Goal: Task Accomplishment & Management: Use online tool/utility

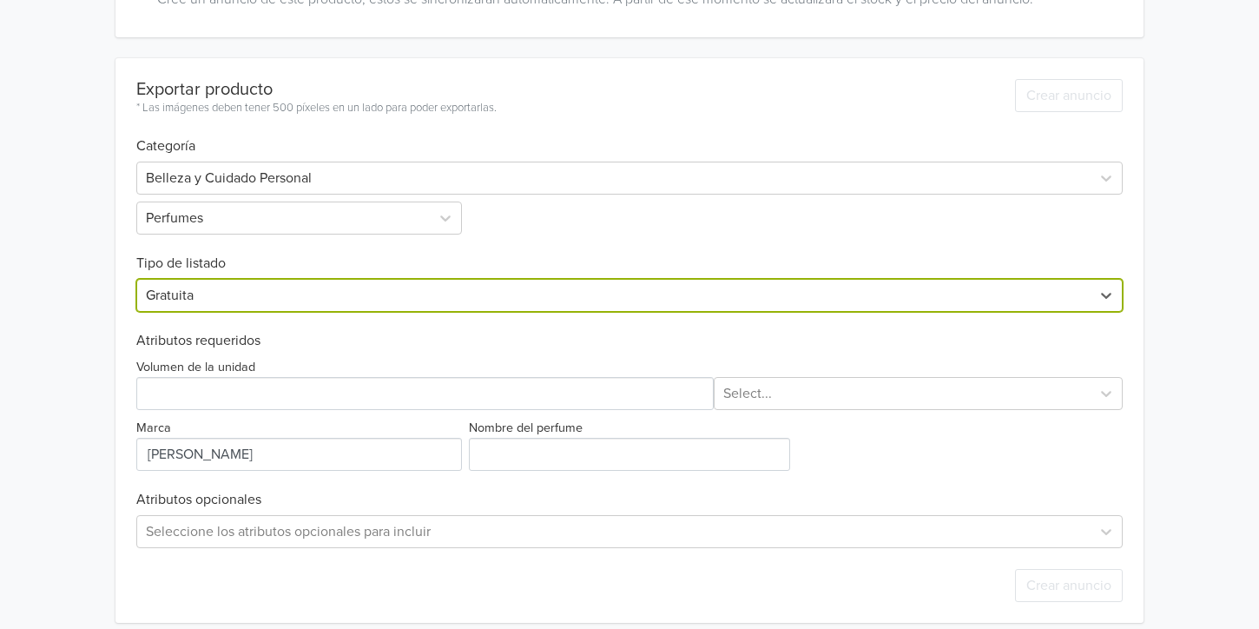
scroll to position [427, 0]
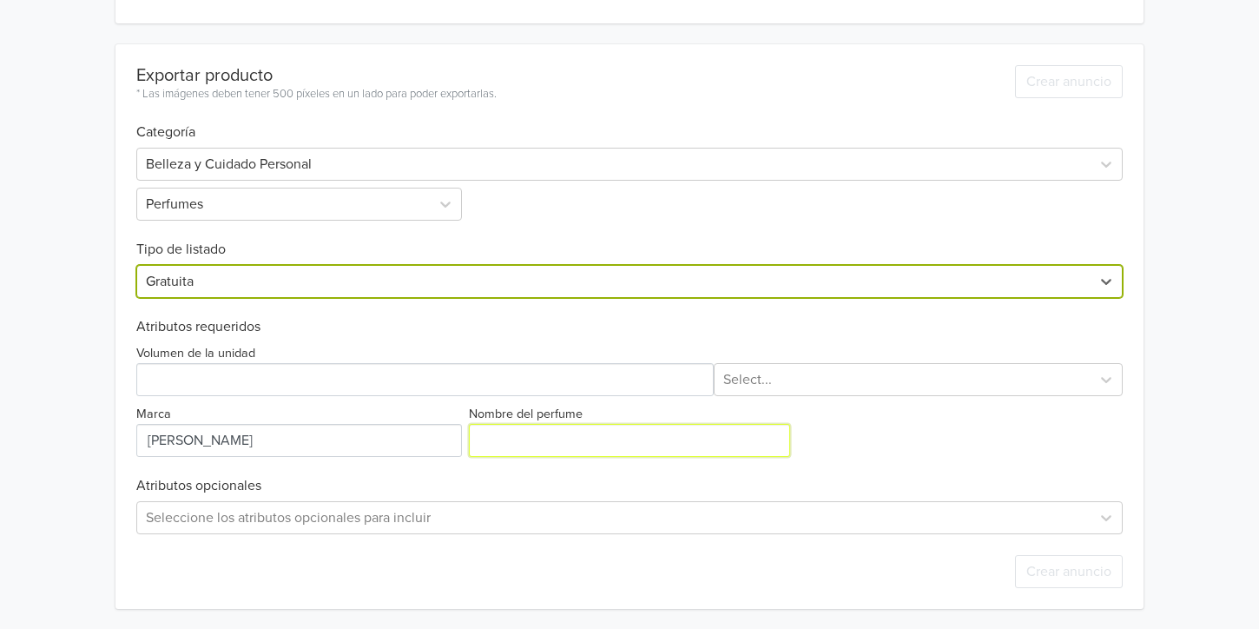
click at [516, 444] on input "Nombre del perfume" at bounding box center [629, 440] width 321 height 33
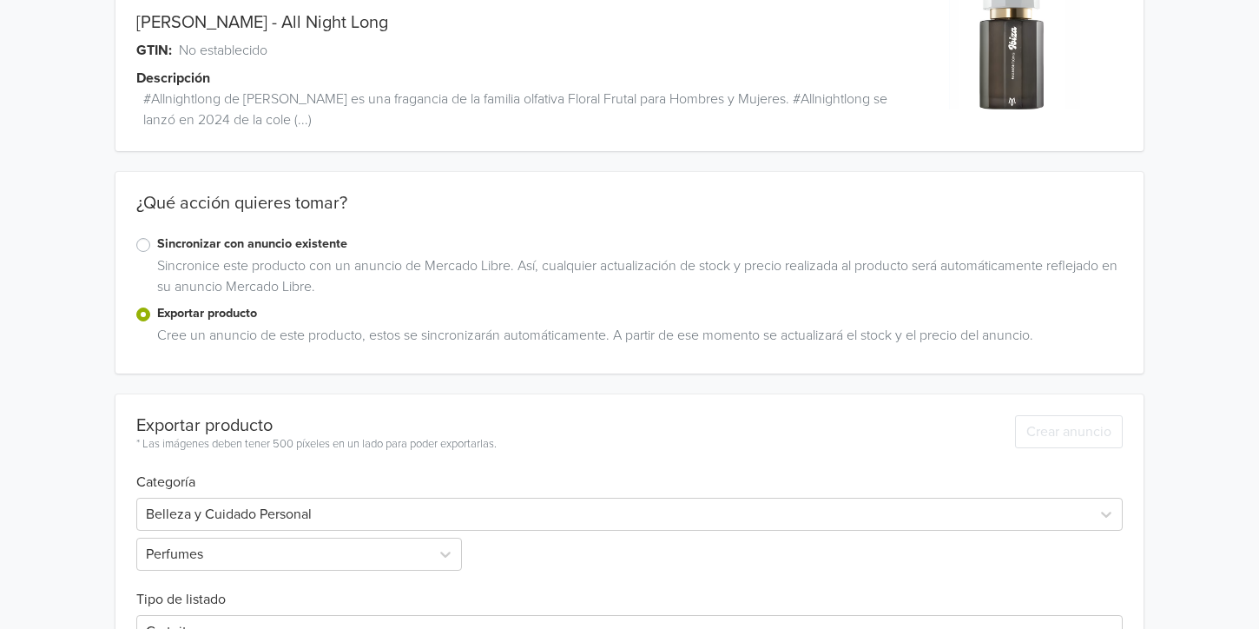
scroll to position [0, 0]
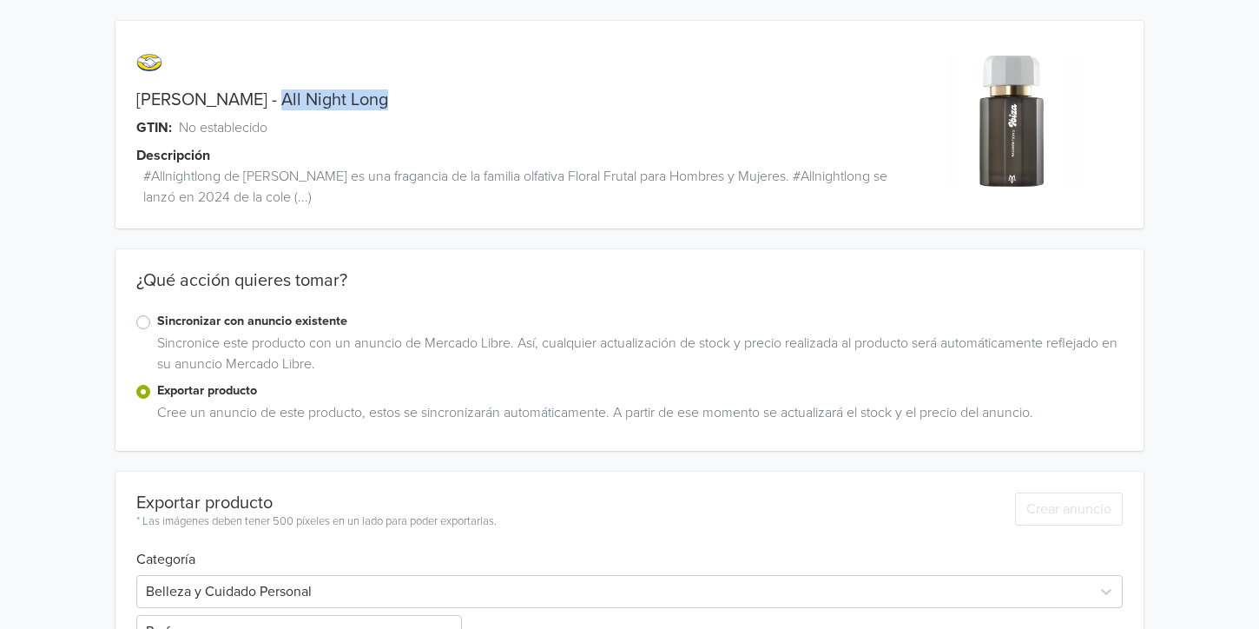
drag, startPoint x: 386, startPoint y: 103, endPoint x: 277, endPoint y: 109, distance: 109.6
click at [277, 109] on div "[PERSON_NAME] - All Night Long" at bounding box center [501, 99] width 770 height 21
copy link "All Night Long"
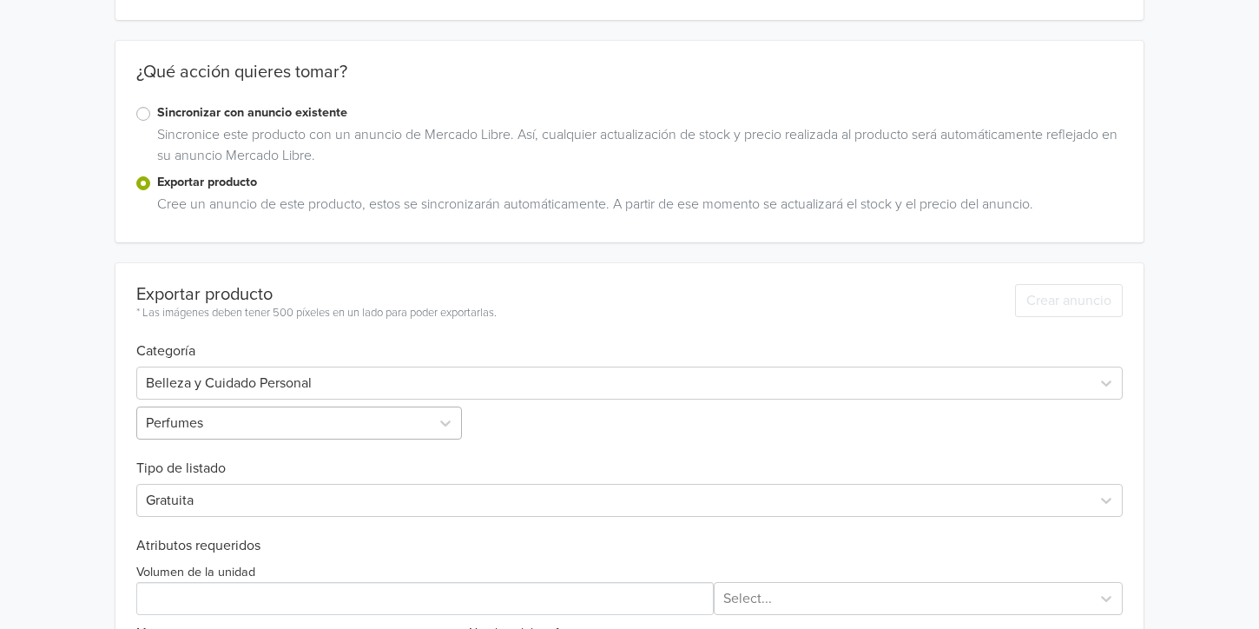
scroll to position [427, 0]
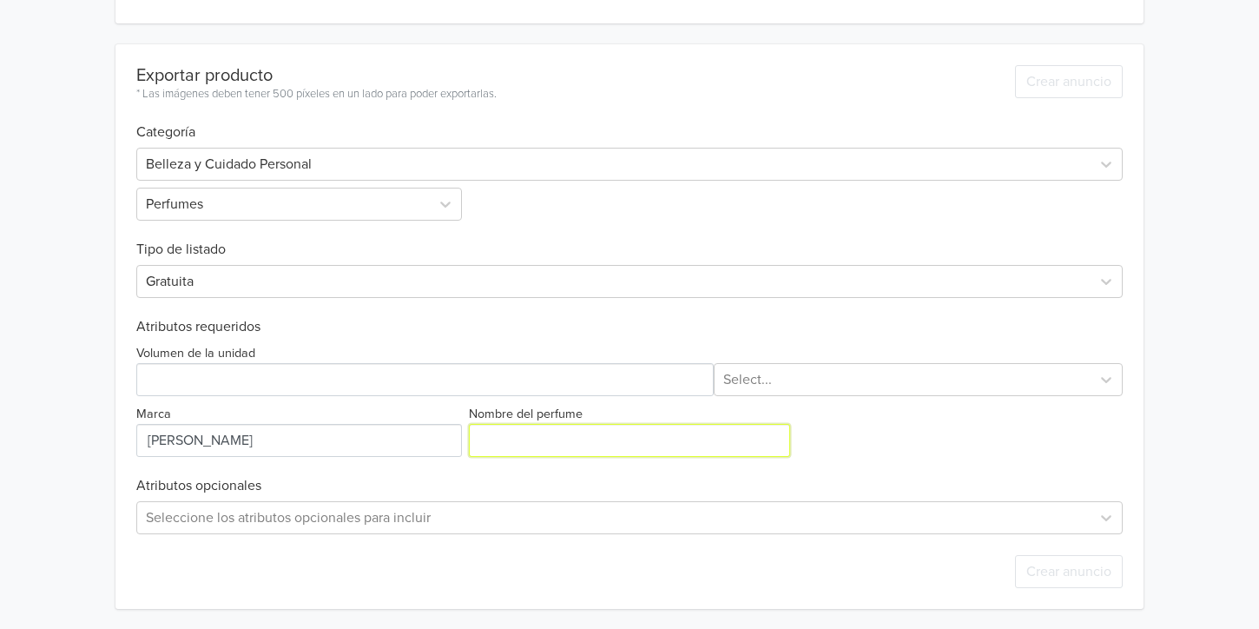
click at [487, 445] on input "Nombre del perfume" at bounding box center [629, 440] width 321 height 33
paste input "All Night Long"
click at [622, 459] on div "Exportar producto * Las imágenes deben tener 500 píxeles en un lado para poder …" at bounding box center [629, 326] width 986 height 565
click at [611, 442] on input "Nombre del perfume" at bounding box center [629, 440] width 321 height 33
click at [540, 442] on input "Nombre del perfume" at bounding box center [629, 440] width 321 height 33
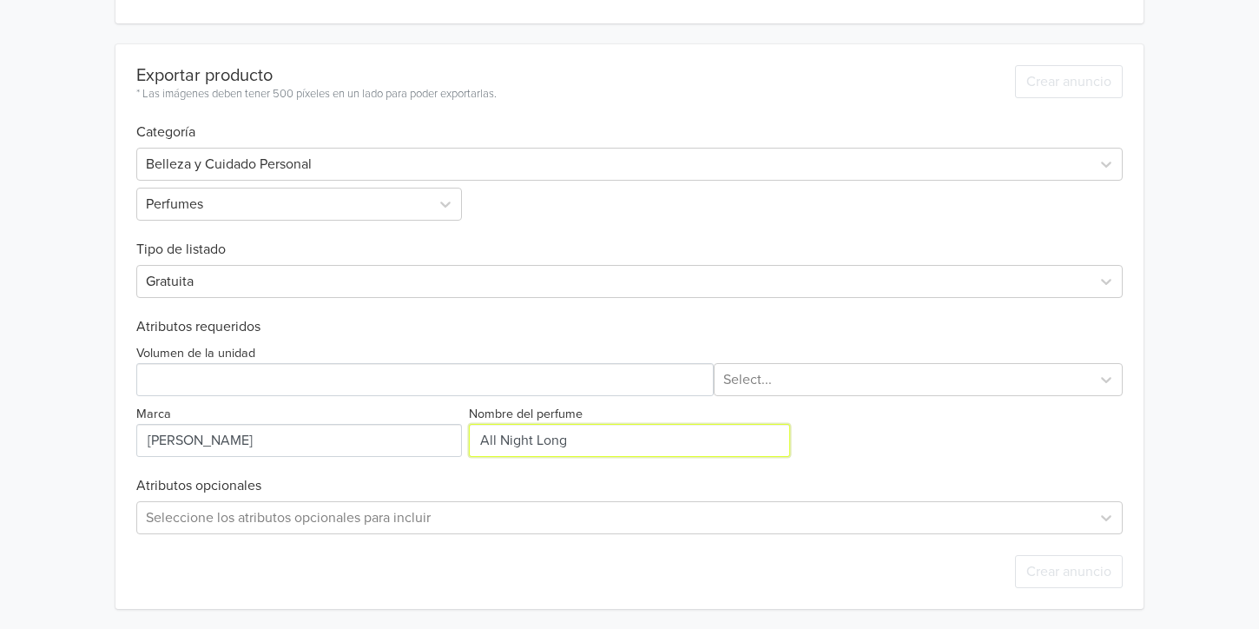
drag, startPoint x: 591, startPoint y: 443, endPoint x: 360, endPoint y: 426, distance: 231.6
click at [360, 426] on div "Volumen de la unidad Select... Marca Nombre del perfume" at bounding box center [629, 396] width 986 height 122
drag, startPoint x: 512, startPoint y: 441, endPoint x: 392, endPoint y: 427, distance: 120.7
click at [392, 427] on div "Volumen de la unidad Select... Marca Nombre del perfume" at bounding box center [629, 396] width 986 height 122
paste input "All Night Long"
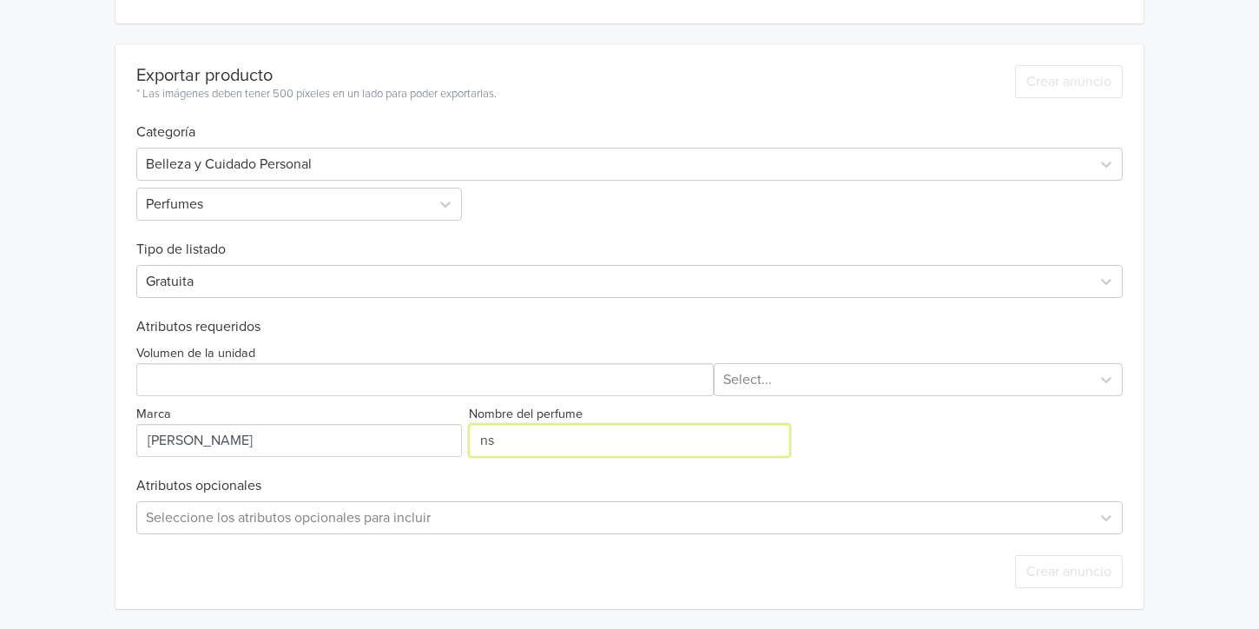
type input "All Night Long"
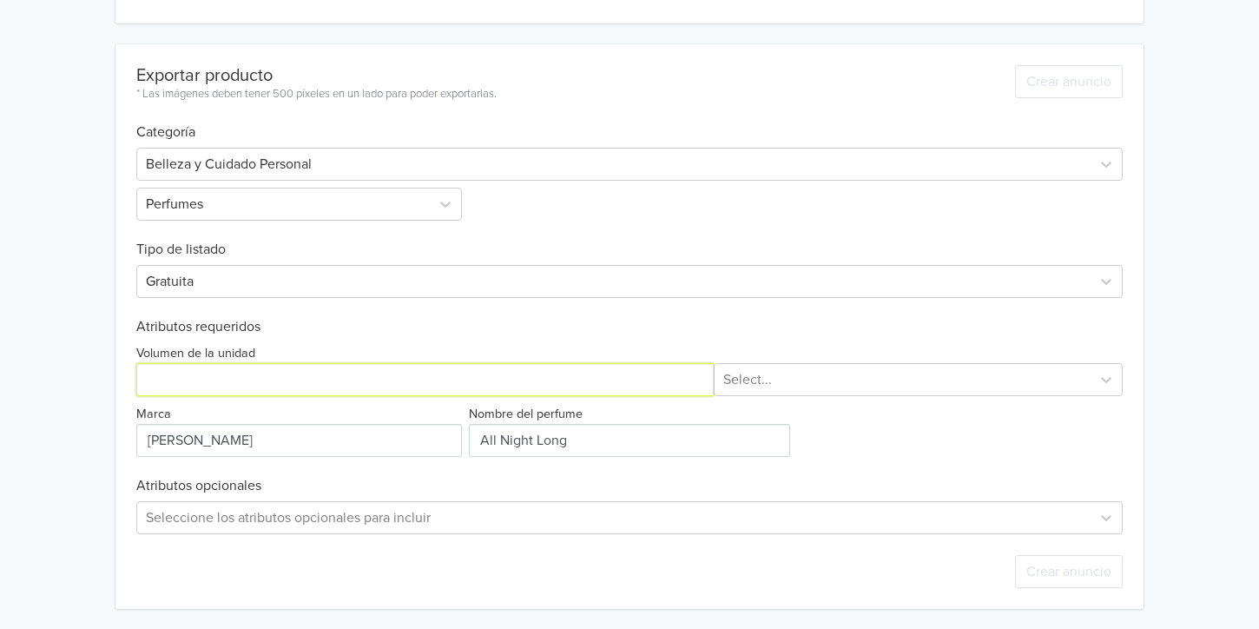
click at [426, 382] on input "Volumen de la unidad" at bounding box center [425, 379] width 578 height 33
type input "100"
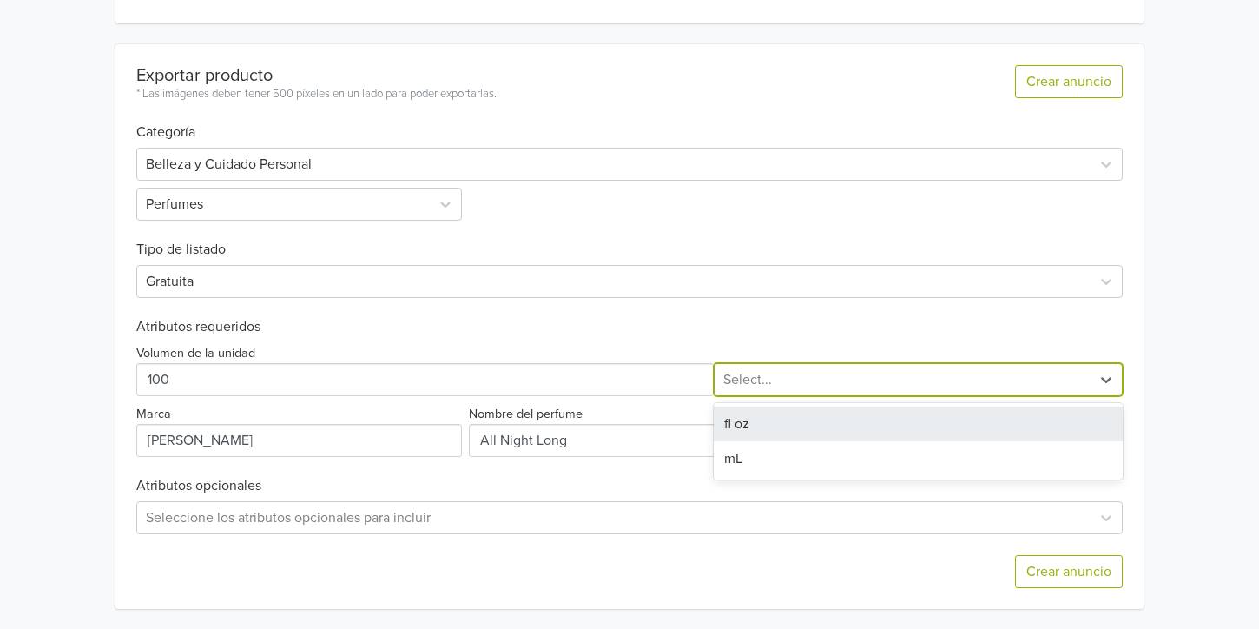
click at [776, 370] on div at bounding box center [902, 379] width 359 height 24
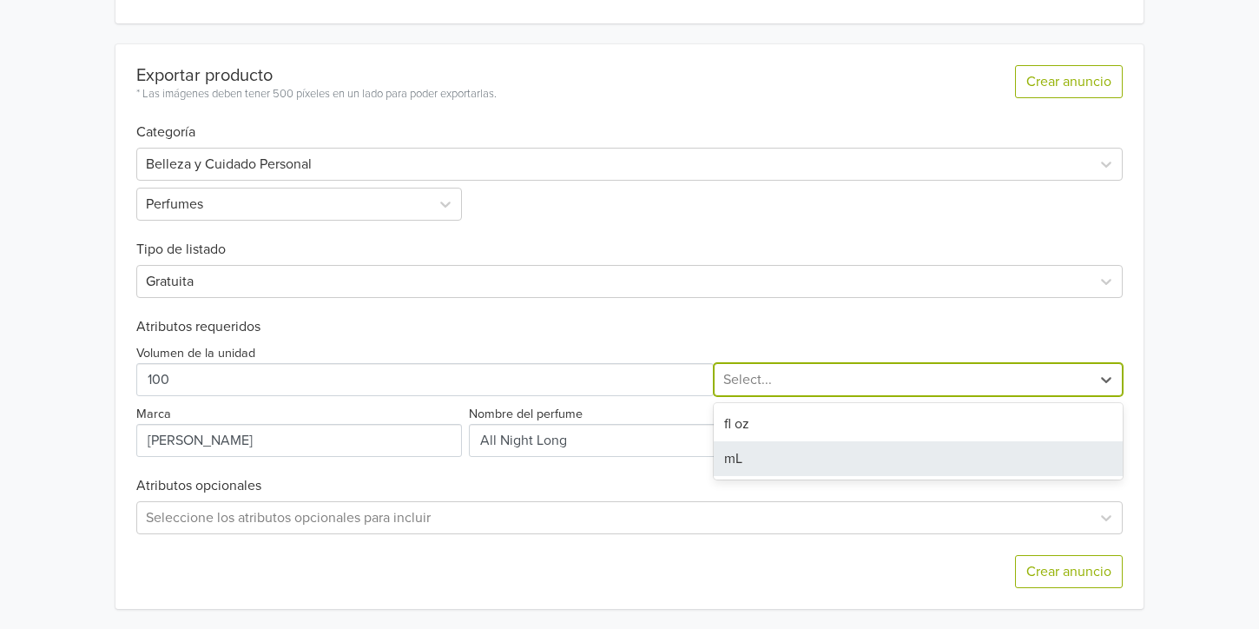
click at [742, 458] on div "mL" at bounding box center [918, 458] width 409 height 35
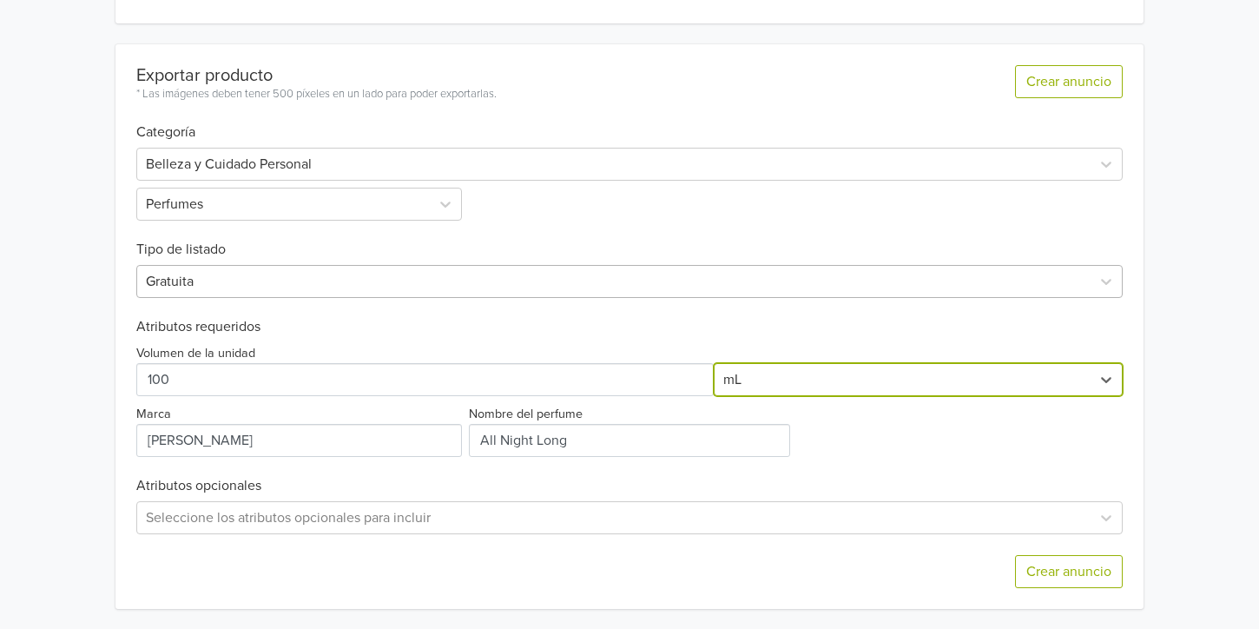
click at [319, 280] on div at bounding box center [613, 281] width 935 height 24
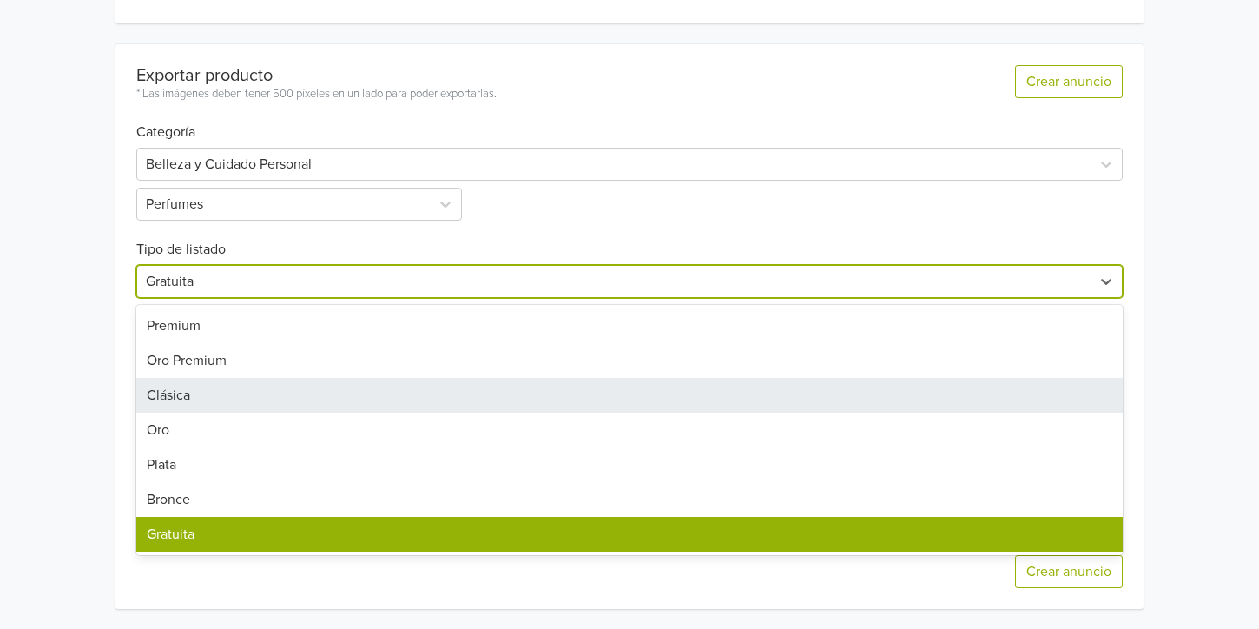
click at [225, 386] on div "Clásica" at bounding box center [629, 395] width 986 height 35
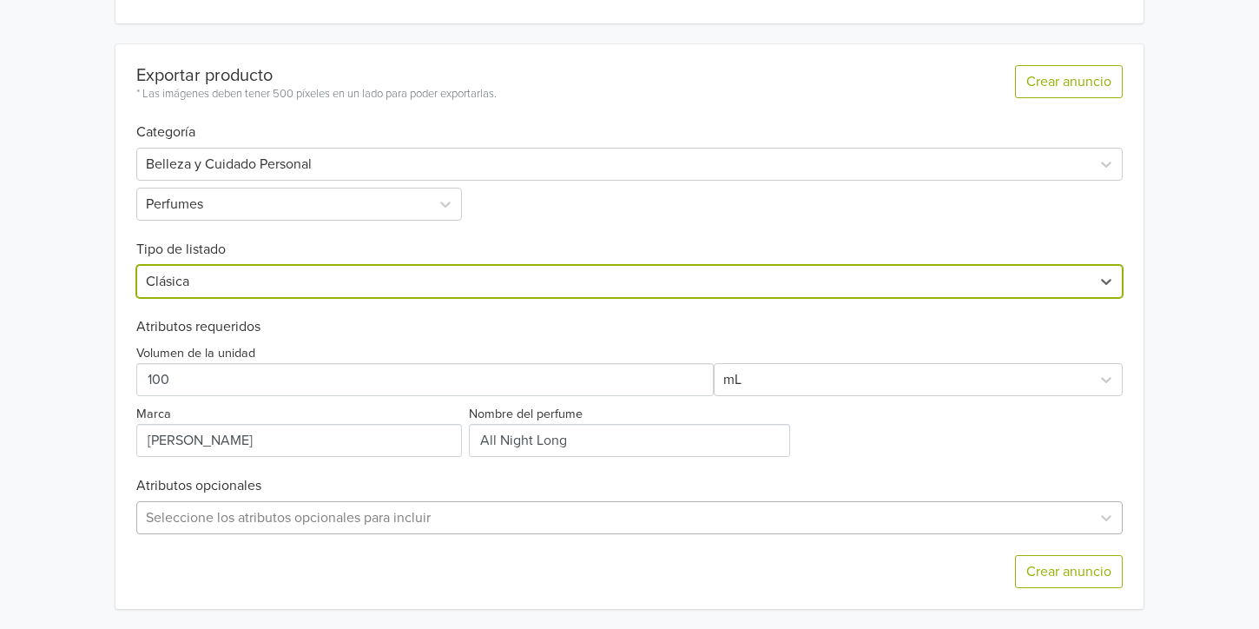
click at [356, 510] on div "Seleccione los atributos opcionales para incluir" at bounding box center [629, 517] width 986 height 33
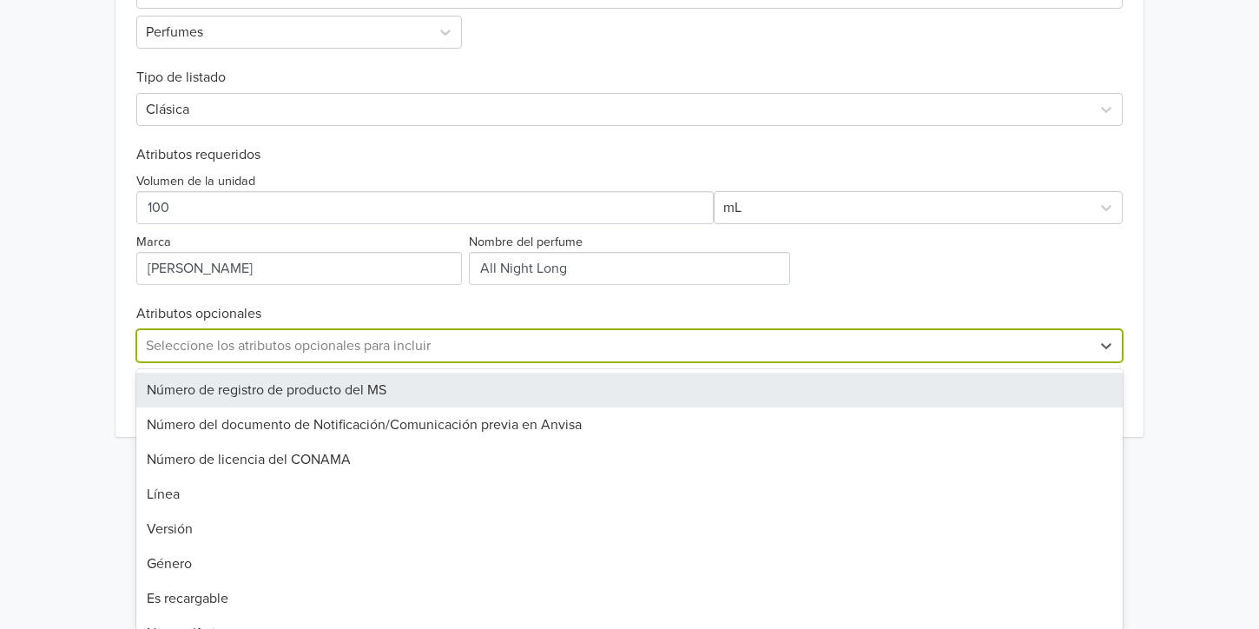
click at [389, 342] on div "Exportar producto * Las imágenes deben tener 500 píxeles en un lado para poder …" at bounding box center [629, 154] width 986 height 565
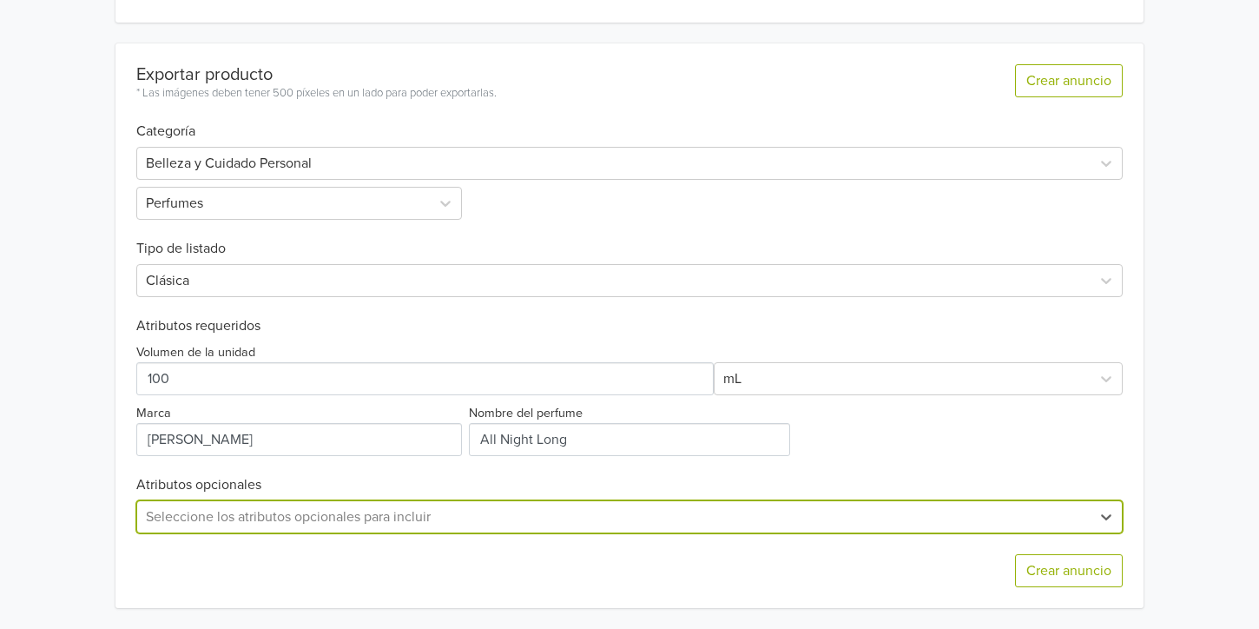
click at [760, 505] on div "Seleccione los atributos opcionales para incluir" at bounding box center [629, 516] width 986 height 33
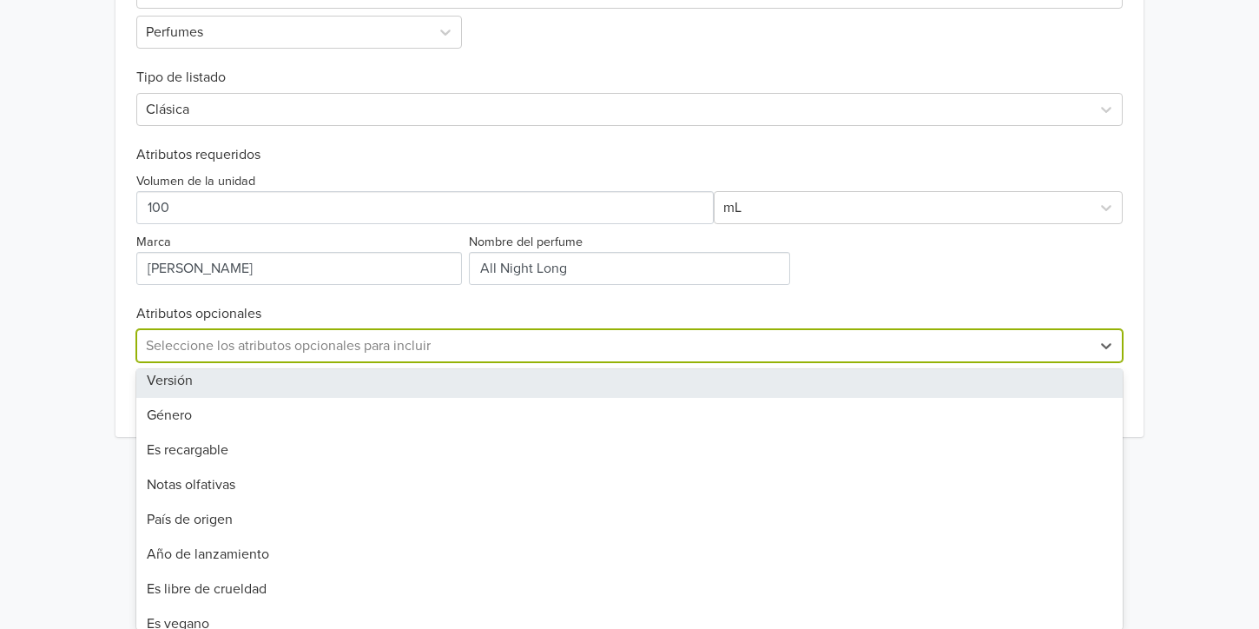
scroll to position [386, 0]
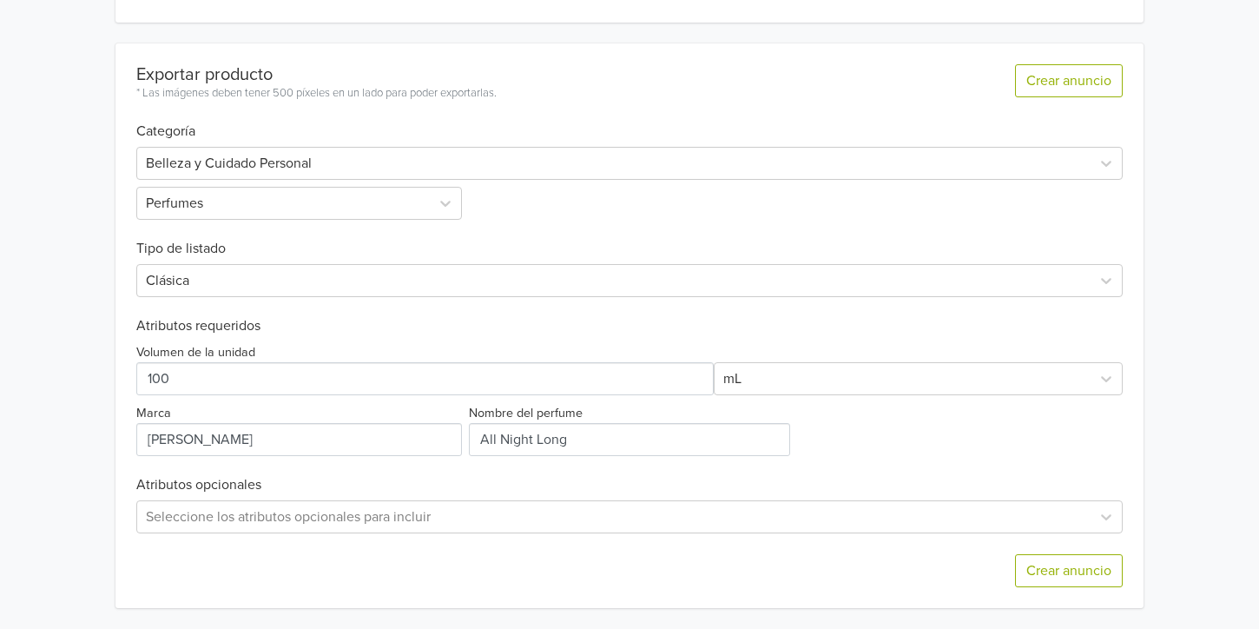
click at [1198, 331] on div "[PERSON_NAME] - All Night Long GTIN: No establecido Descripción #Allnightlong d…" at bounding box center [629, 100] width 1233 height 1057
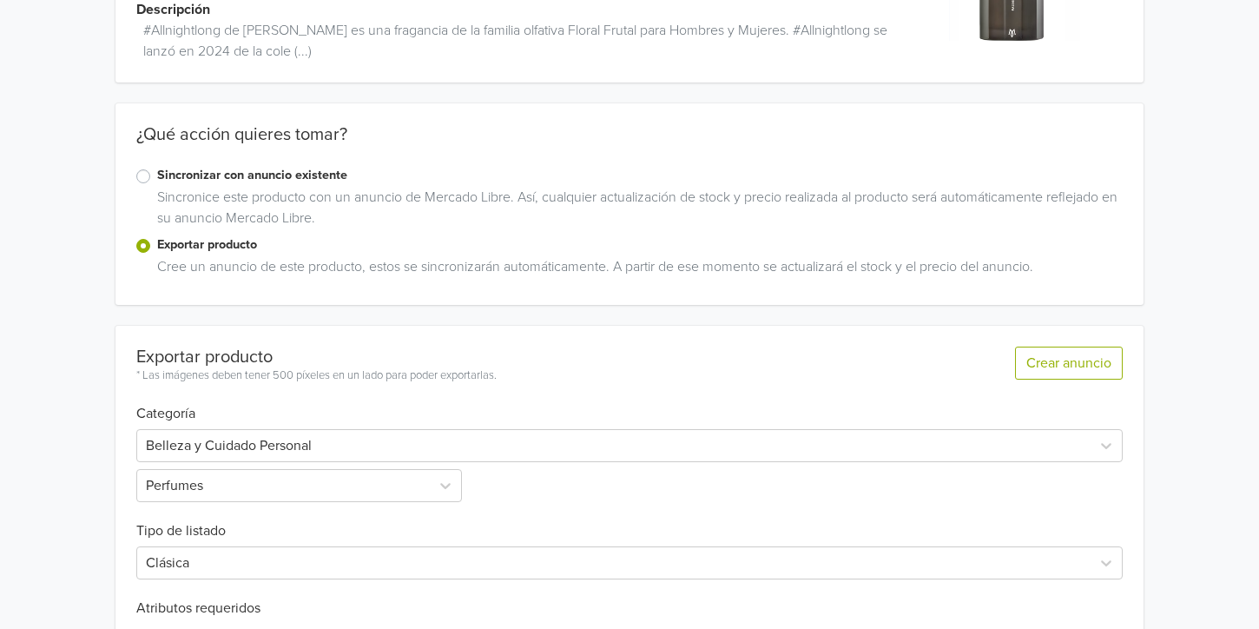
scroll to position [427, 0]
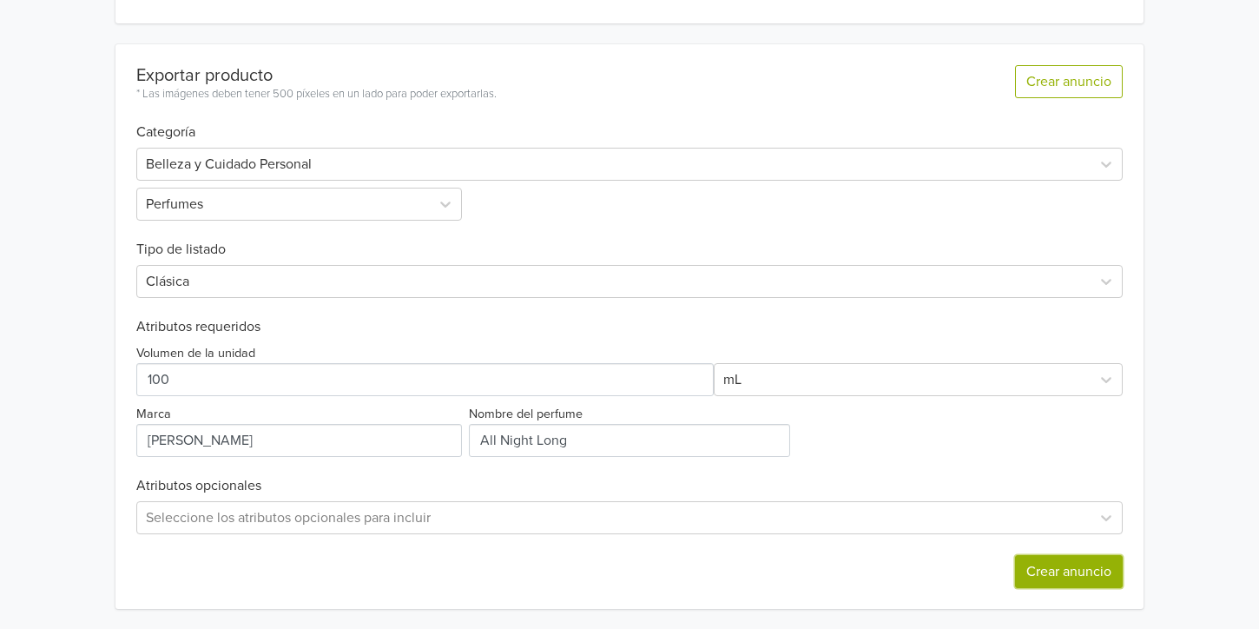
click at [1073, 573] on button "Crear anuncio" at bounding box center [1069, 571] width 108 height 33
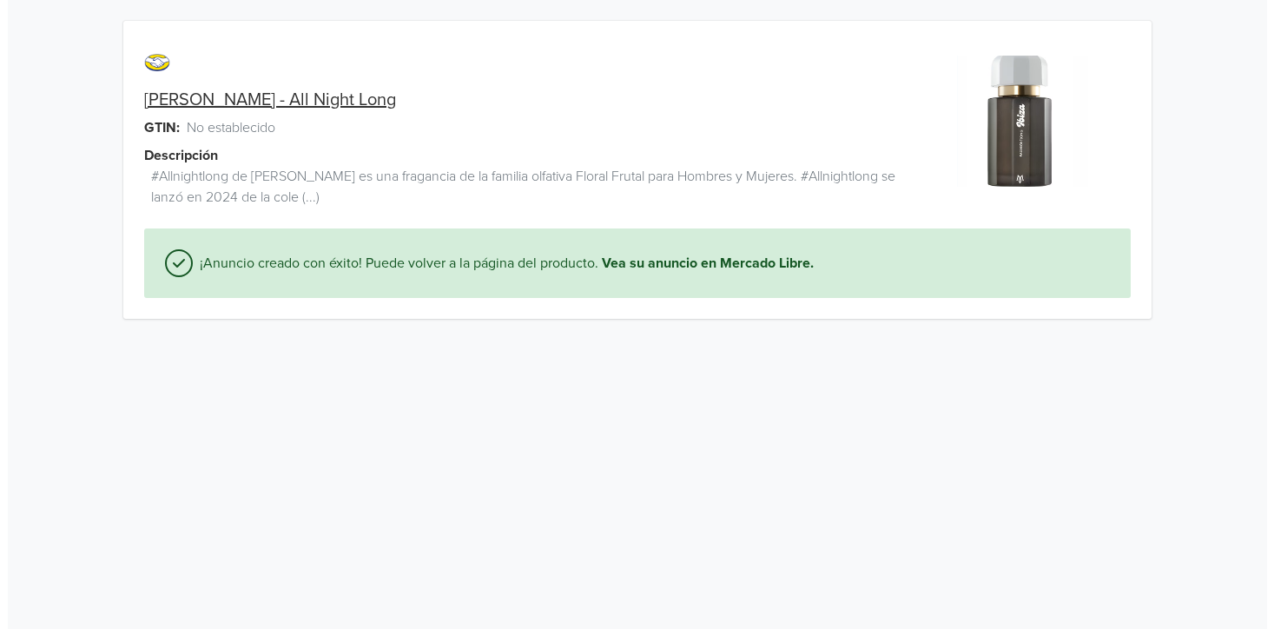
scroll to position [0, 0]
